Goal: Task Accomplishment & Management: Manage account settings

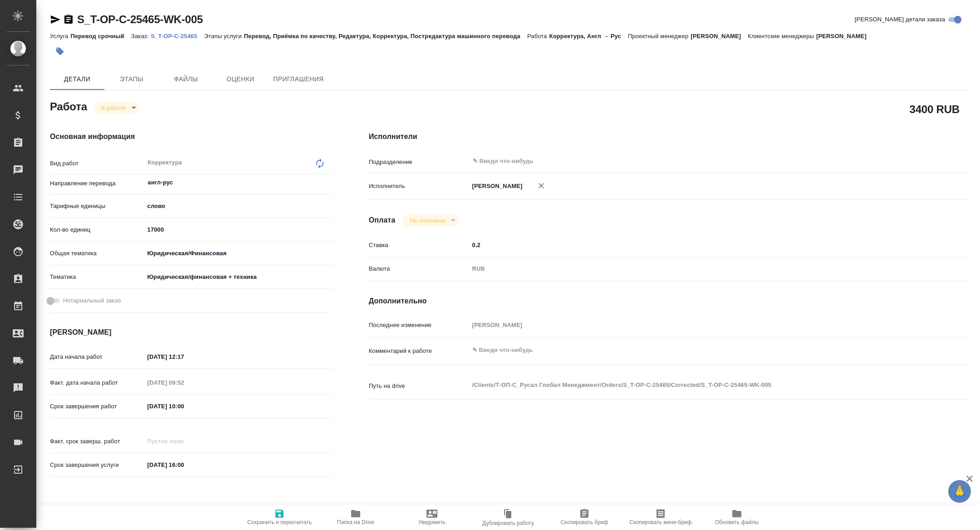
type textarea "x"
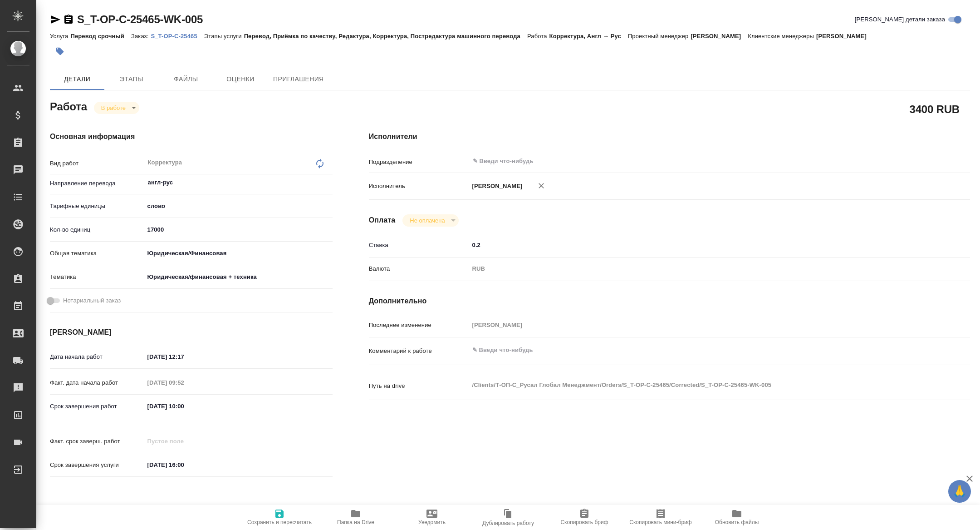
type textarea "x"
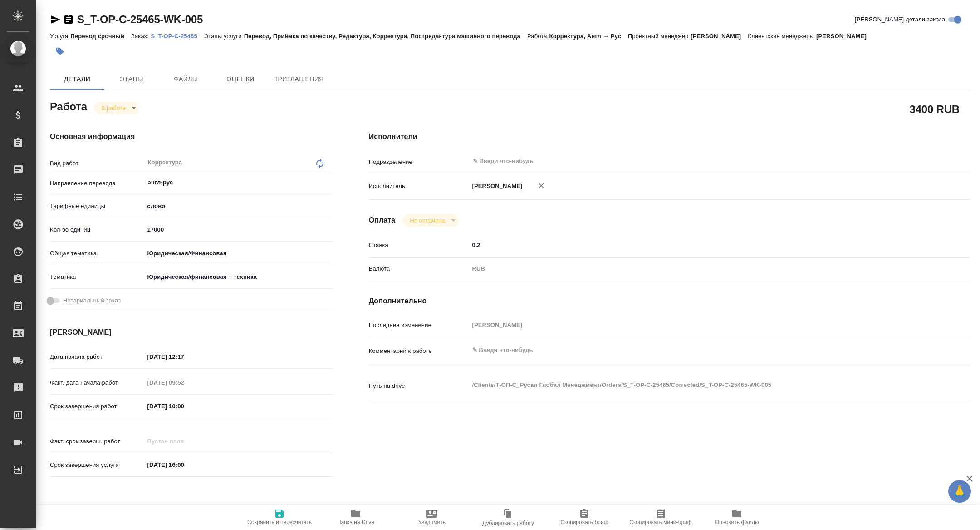
type textarea "x"
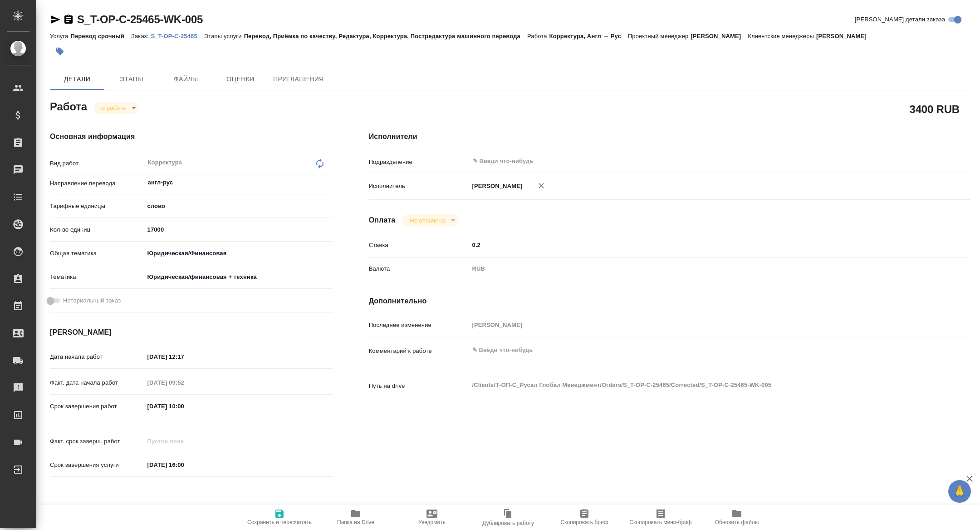
type textarea "x"
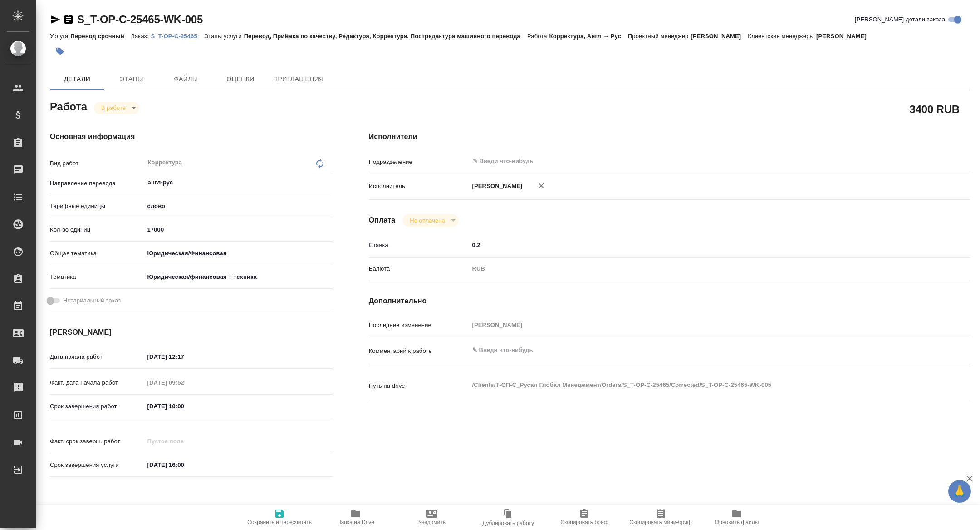
type textarea "x"
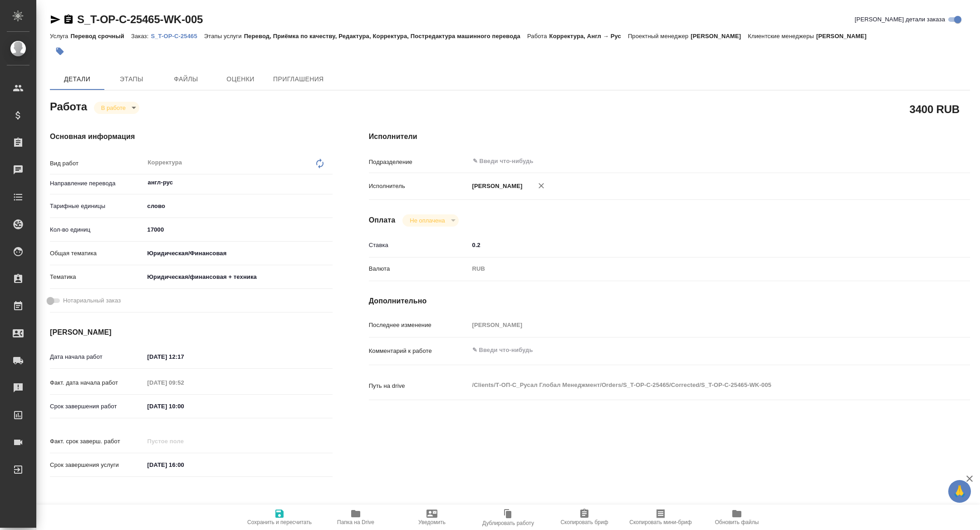
type textarea "x"
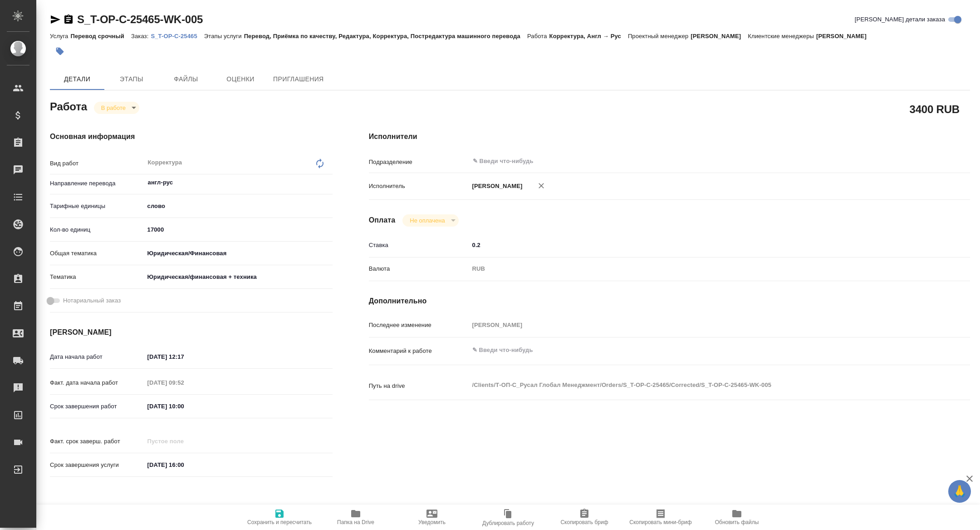
type textarea "x"
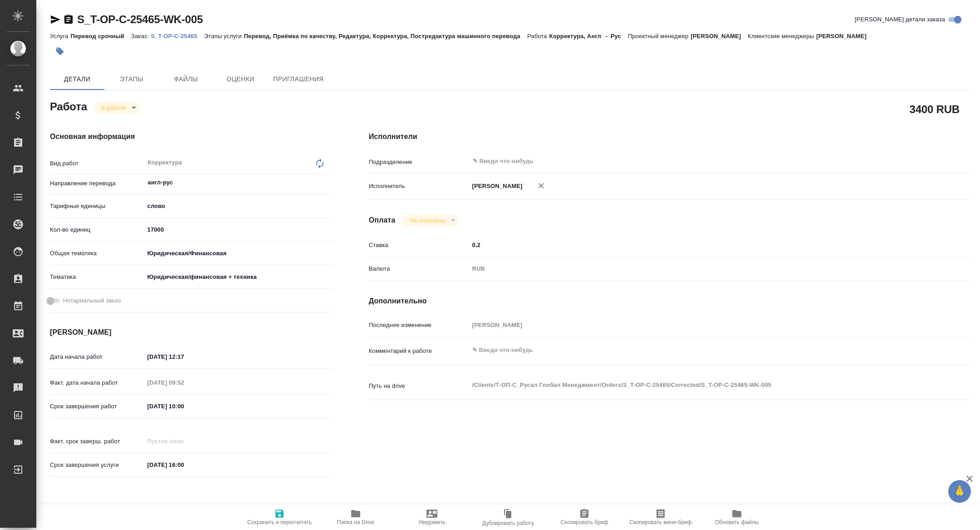
type textarea "x"
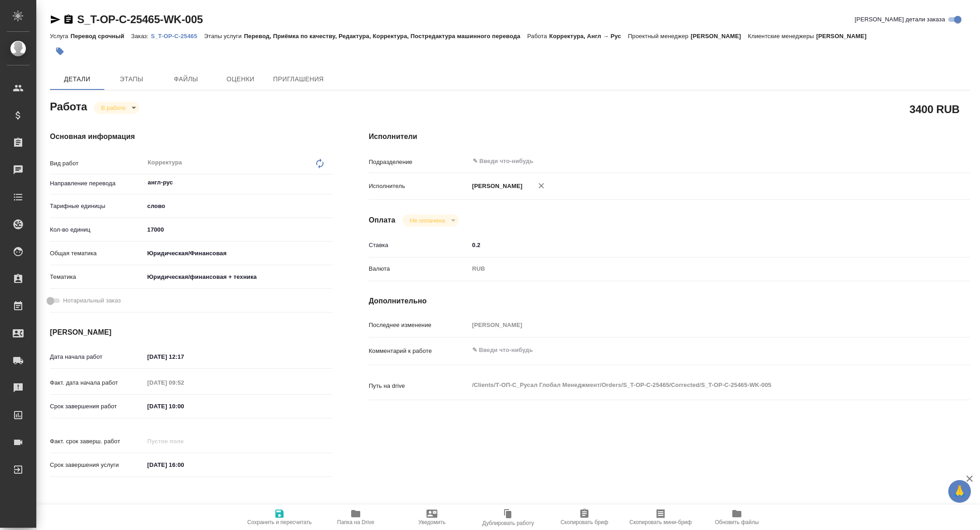
type textarea "x"
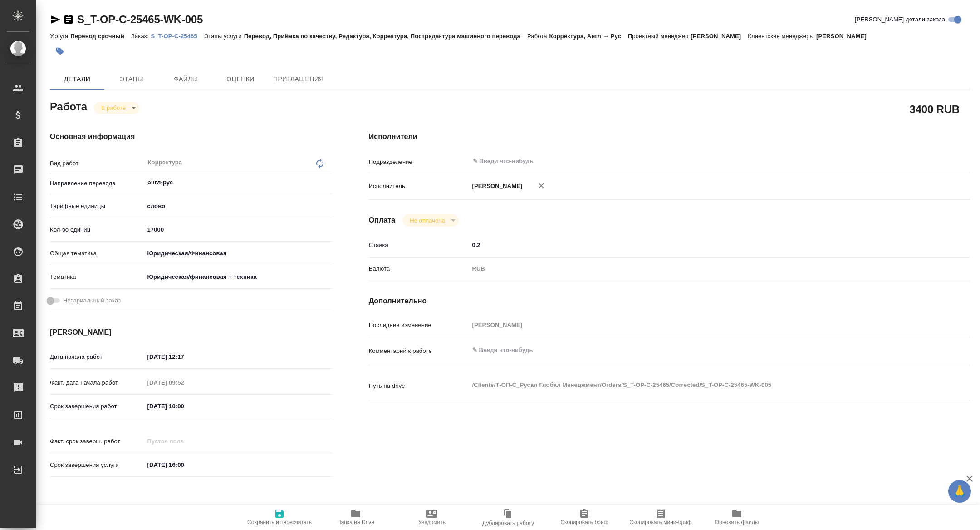
click at [176, 38] on p "S_T-OP-C-25465" at bounding box center [177, 36] width 53 height 7
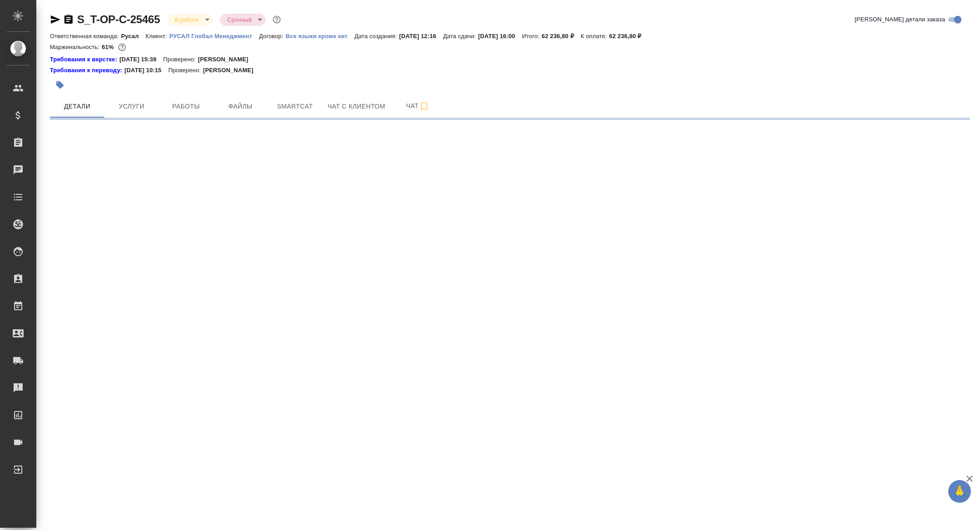
select select "RU"
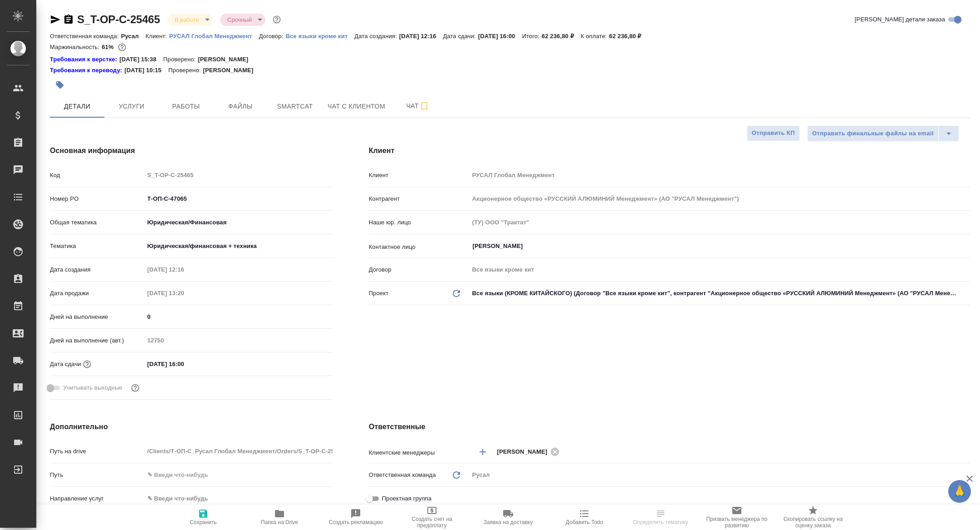
type textarea "x"
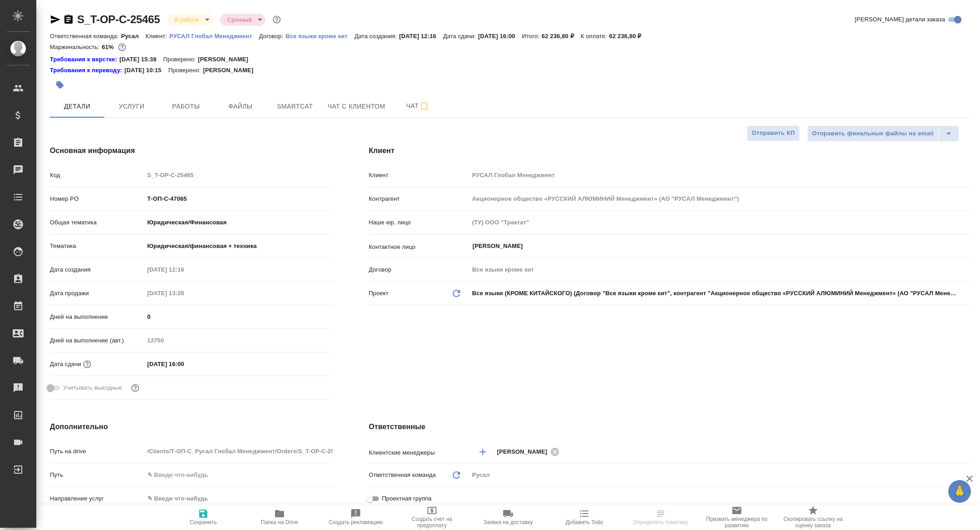
type textarea "x"
type input "[PERSON_NAME]"
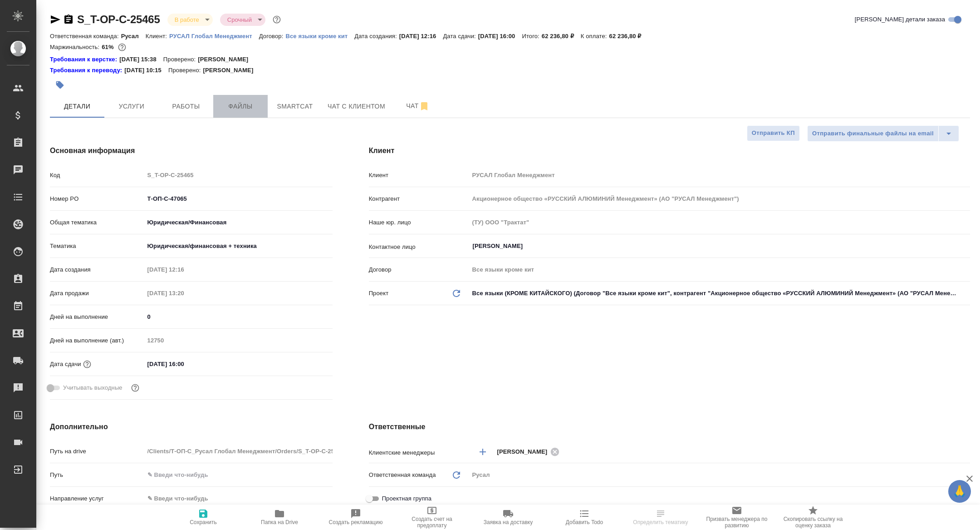
click at [243, 109] on span "Файлы" at bounding box center [241, 106] width 44 height 11
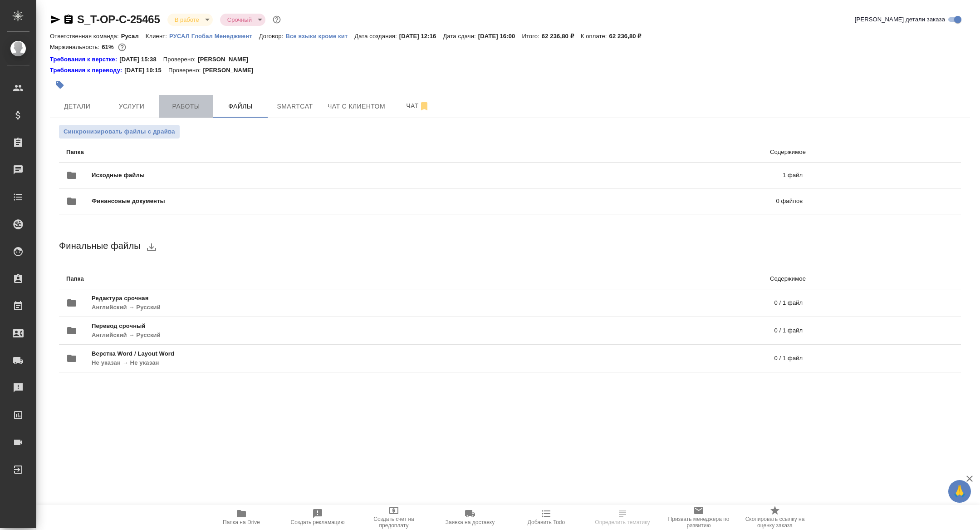
click at [192, 104] on span "Работы" at bounding box center [186, 106] width 44 height 11
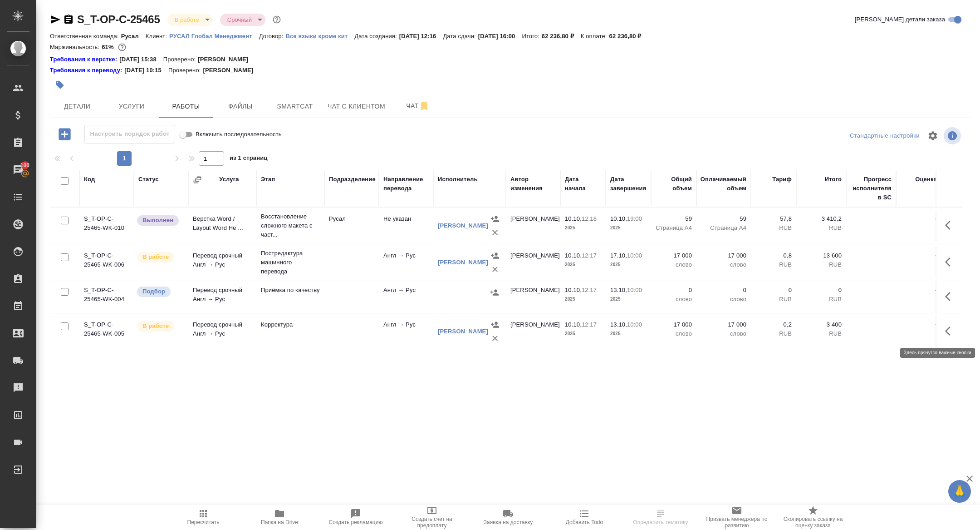
click at [948, 334] on icon "button" at bounding box center [950, 330] width 11 height 11
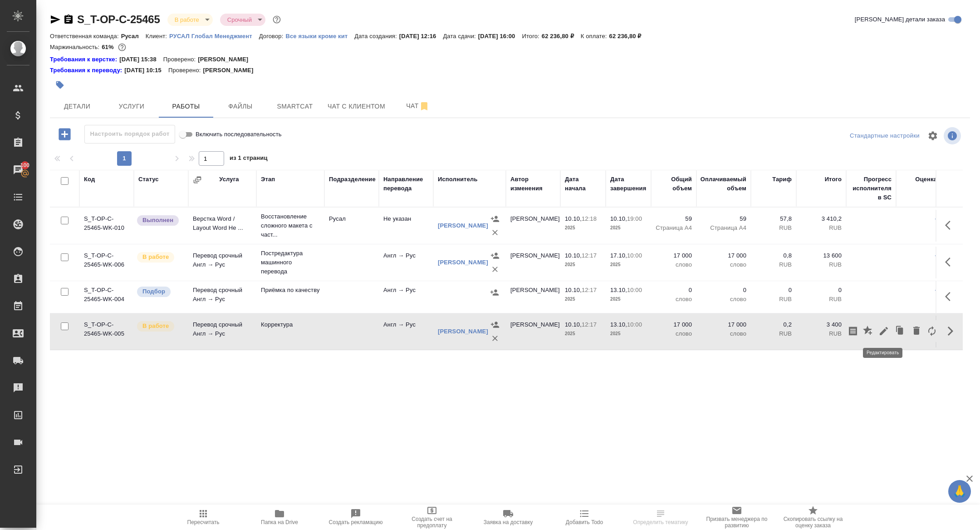
click at [881, 330] on icon "button" at bounding box center [884, 330] width 11 height 11
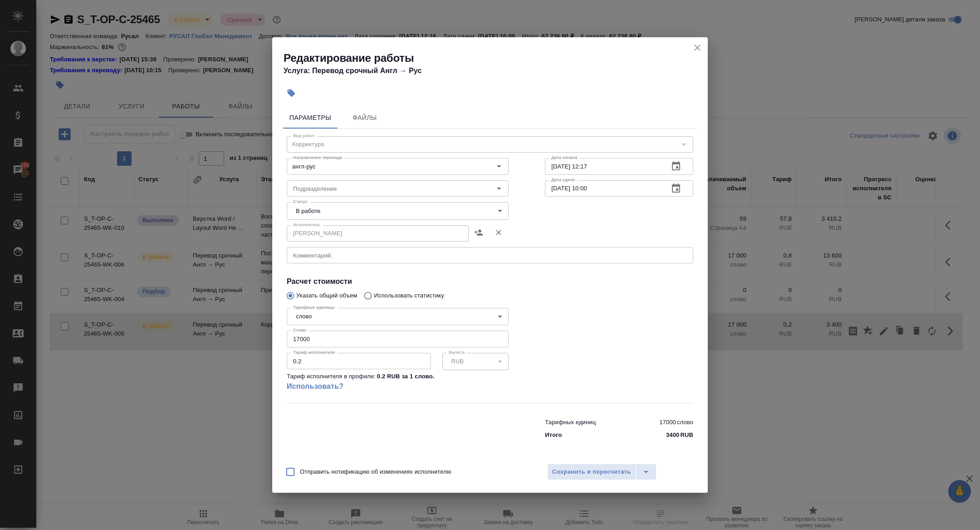
click at [674, 190] on icon "button" at bounding box center [676, 188] width 11 height 11
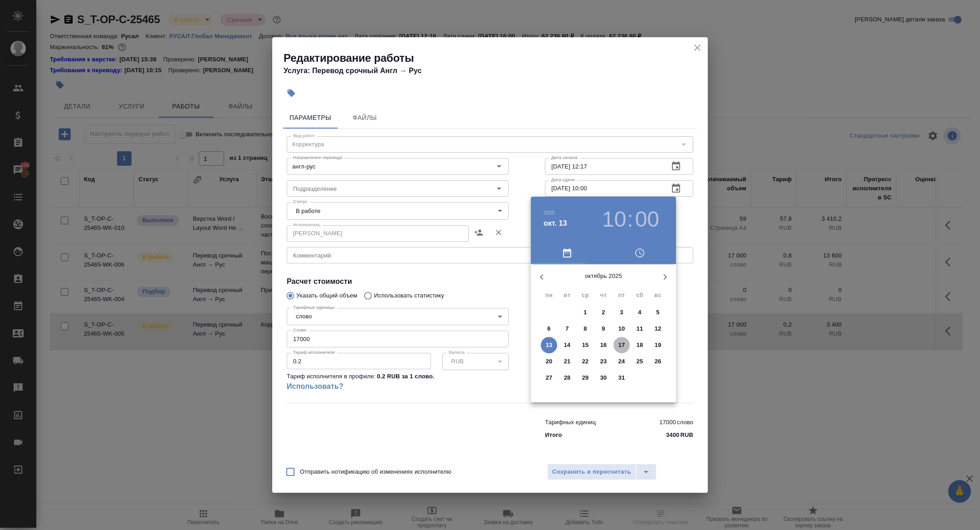
click at [623, 343] on p "17" at bounding box center [622, 344] width 7 height 9
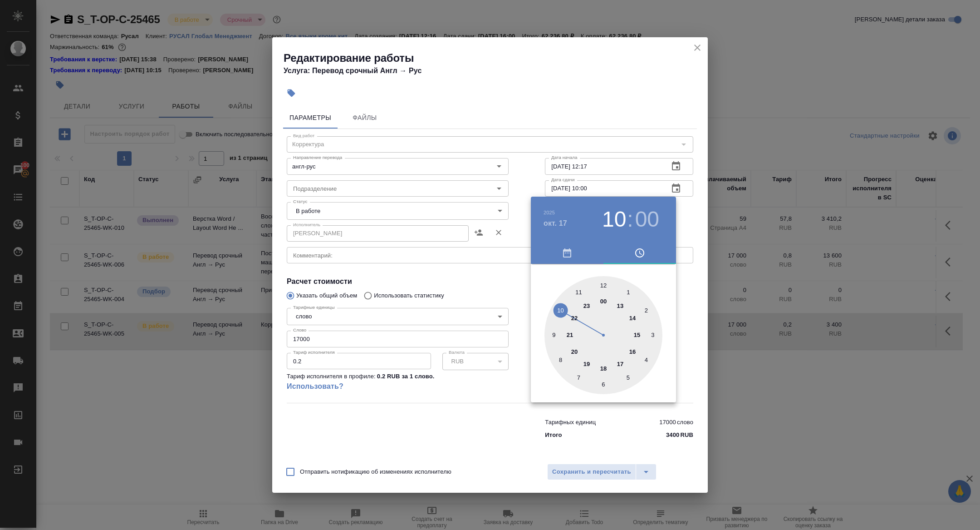
click at [622, 305] on div at bounding box center [604, 335] width 118 height 118
type input "[DATE] 13:00"
click at [464, 368] on div at bounding box center [490, 265] width 980 height 530
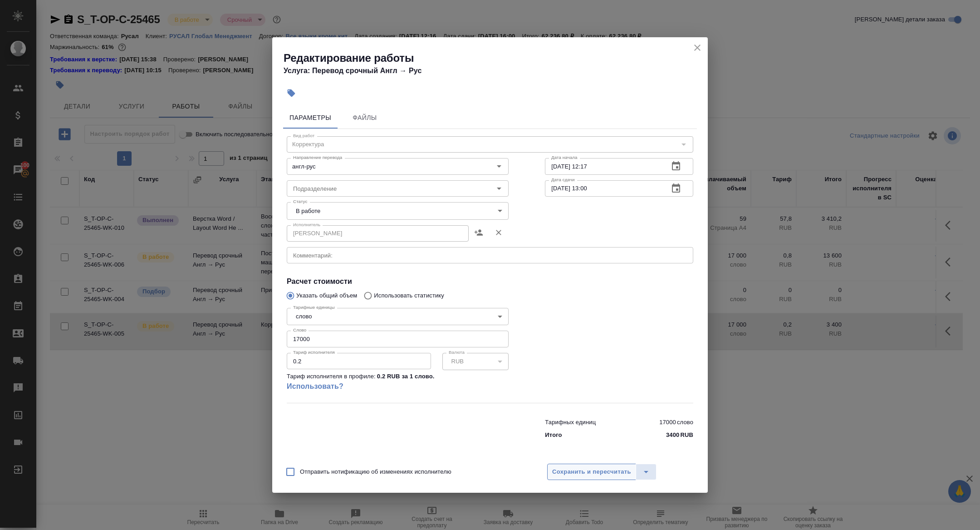
click at [587, 465] on button "Сохранить и пересчитать" at bounding box center [591, 471] width 89 height 16
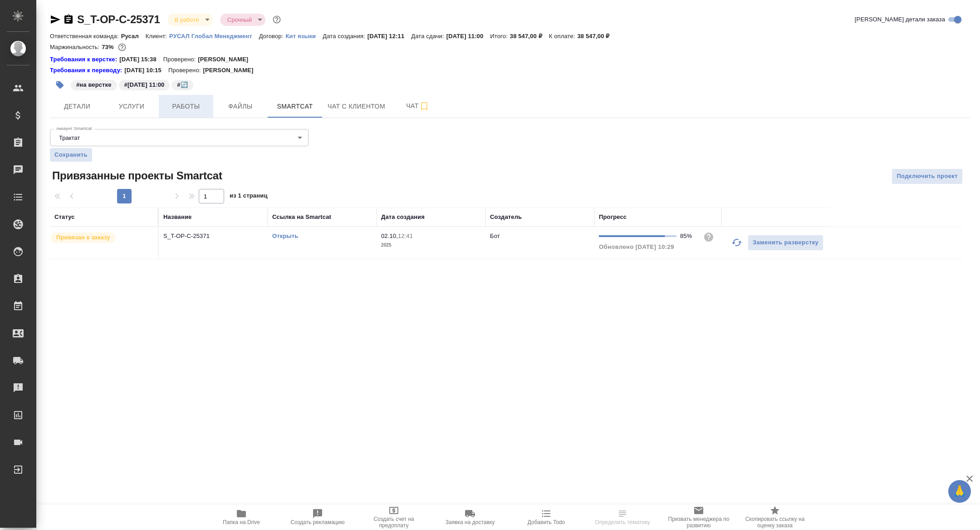
click at [197, 108] on span "Работы" at bounding box center [186, 106] width 44 height 11
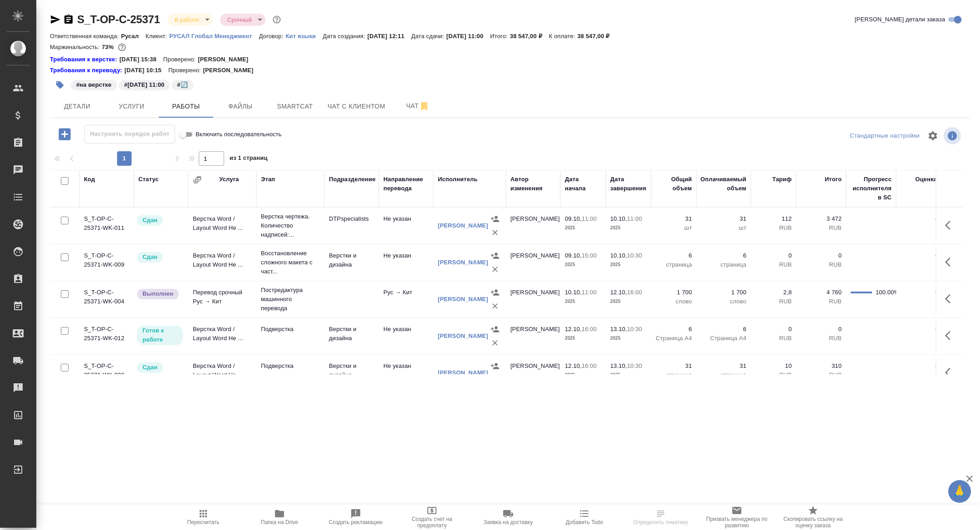
scroll to position [16, 0]
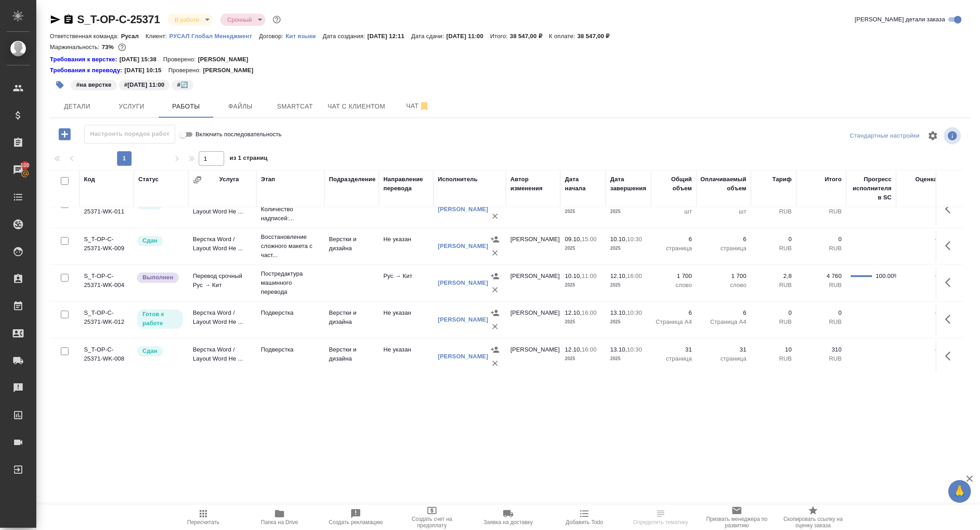
click at [270, 521] on span "Папка на Drive" at bounding box center [279, 522] width 37 height 6
click at [400, 99] on button "Чат" at bounding box center [418, 106] width 54 height 23
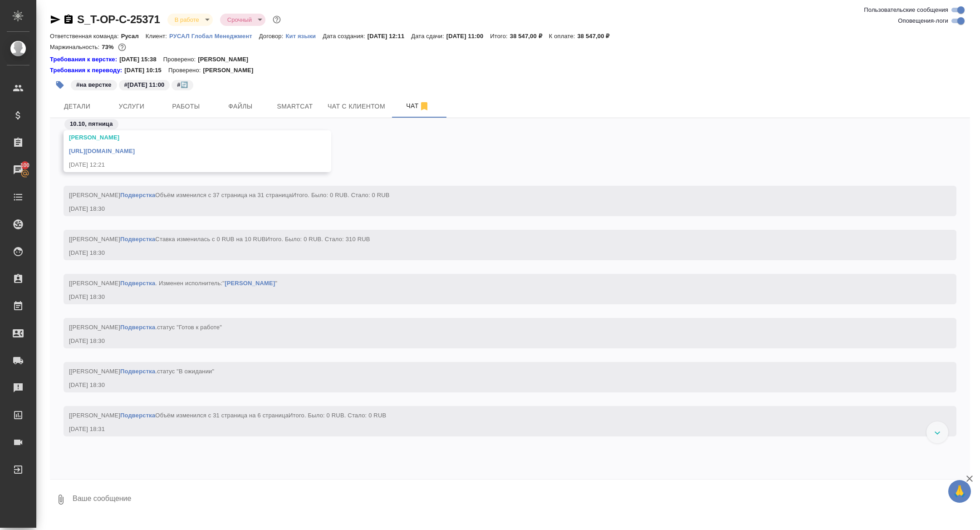
scroll to position [7435, 0]
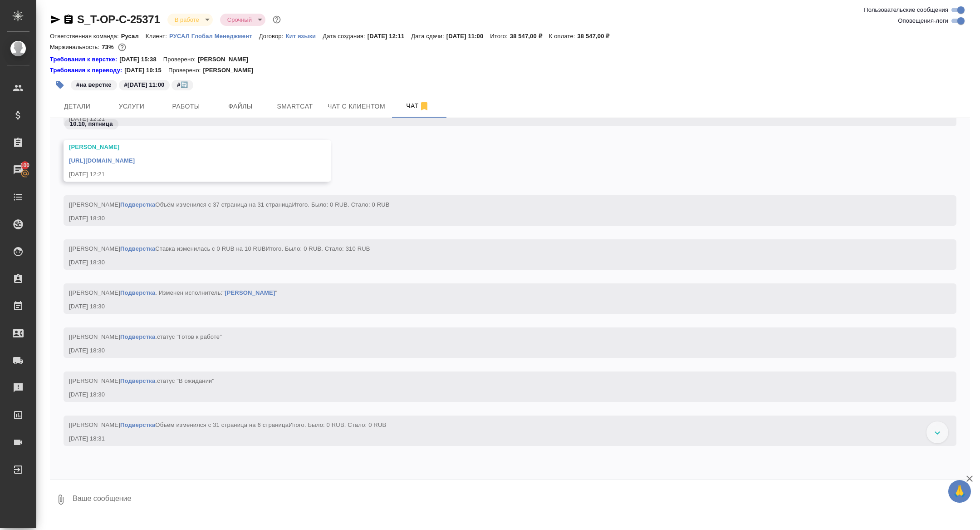
click at [135, 164] on link "https://drive.awatera.com/apps/files/files/10573937?dir=/Shares/%D0%A2-%D0%9E%D…" at bounding box center [102, 160] width 66 height 7
click at [184, 112] on span "Работы" at bounding box center [186, 106] width 44 height 11
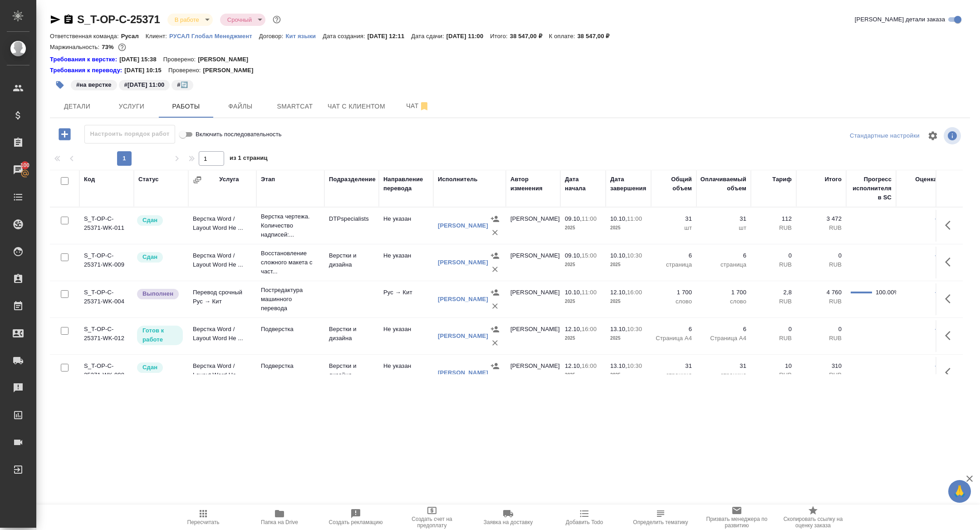
scroll to position [16, 0]
